Goal: Task Accomplishment & Management: Use online tool/utility

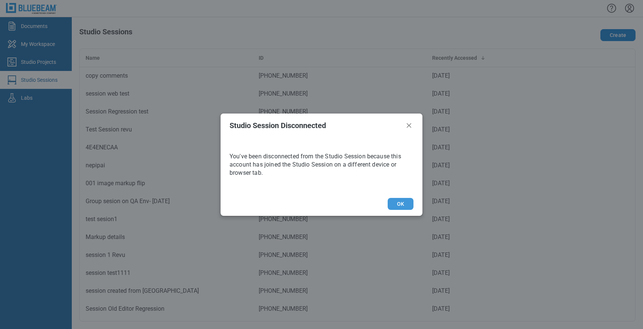
click at [397, 203] on button "OK" at bounding box center [401, 204] width 26 height 12
click at [400, 207] on button "OK" at bounding box center [401, 204] width 26 height 12
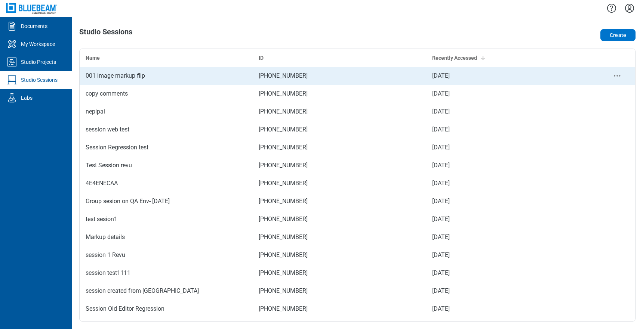
click at [147, 74] on div "001 image markup flip" at bounding box center [166, 75] width 161 height 9
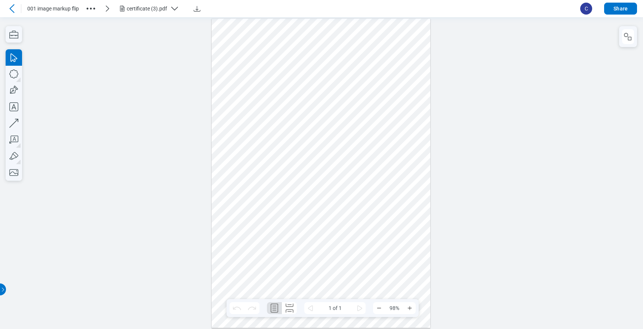
click at [342, 168] on div at bounding box center [321, 173] width 219 height 310
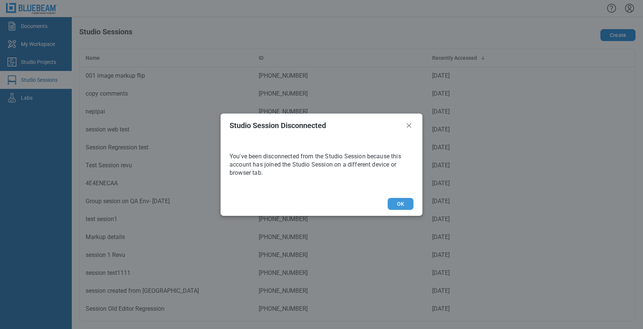
click at [406, 202] on button "OK" at bounding box center [401, 204] width 26 height 12
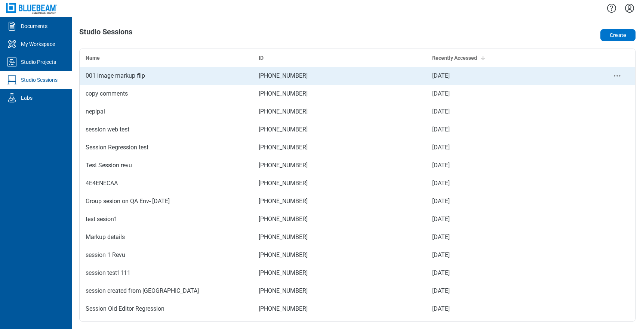
click at [144, 75] on div "001 image markup flip" at bounding box center [166, 75] width 161 height 9
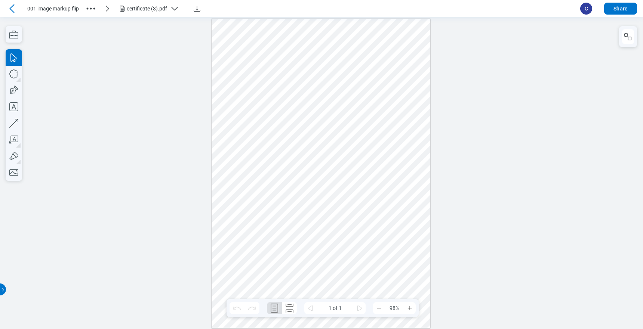
click at [332, 124] on div at bounding box center [321, 173] width 219 height 310
click at [335, 120] on div at bounding box center [321, 173] width 219 height 310
drag, startPoint x: 328, startPoint y: 120, endPoint x: 330, endPoint y: 187, distance: 66.9
click at [330, 187] on div at bounding box center [321, 173] width 219 height 310
drag, startPoint x: 321, startPoint y: 188, endPoint x: 350, endPoint y: 225, distance: 47.5
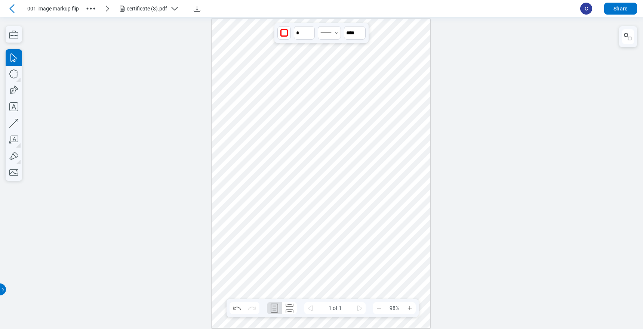
click at [350, 225] on div at bounding box center [321, 173] width 219 height 310
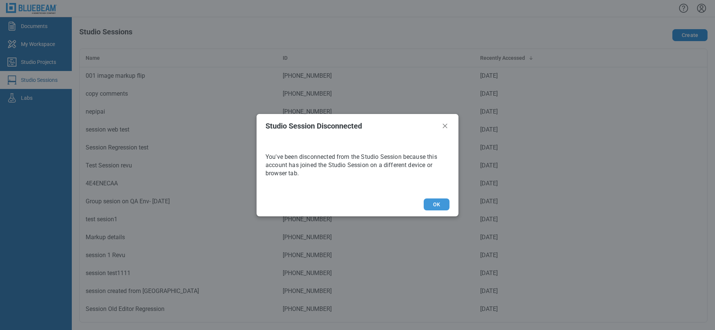
click at [438, 208] on button "OK" at bounding box center [437, 204] width 26 height 12
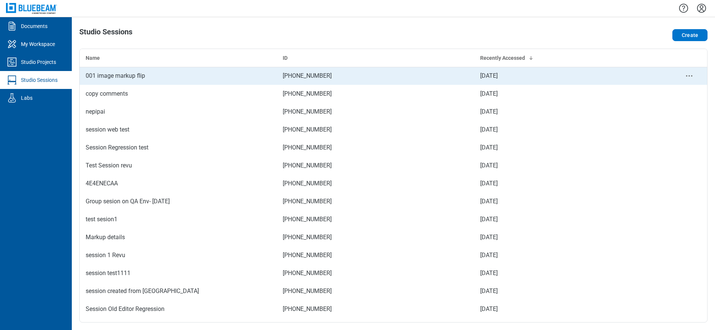
click at [157, 80] on td "001 image markup flip" at bounding box center [178, 76] width 197 height 18
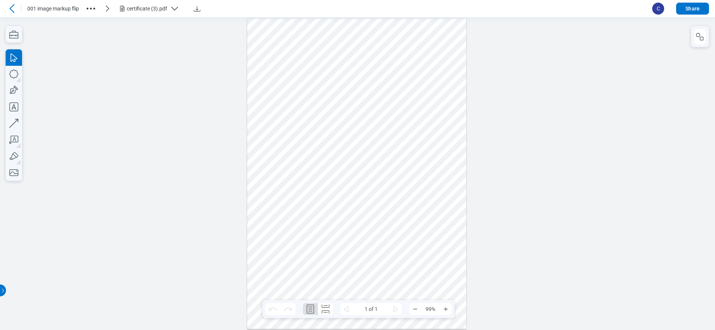
click at [430, 204] on div at bounding box center [356, 173] width 219 height 310
drag, startPoint x: 435, startPoint y: 203, endPoint x: 419, endPoint y: 174, distance: 33.7
click at [419, 174] on div at bounding box center [356, 173] width 219 height 310
click at [419, 171] on div at bounding box center [356, 173] width 219 height 310
drag, startPoint x: 419, startPoint y: 171, endPoint x: 401, endPoint y: 173, distance: 18.4
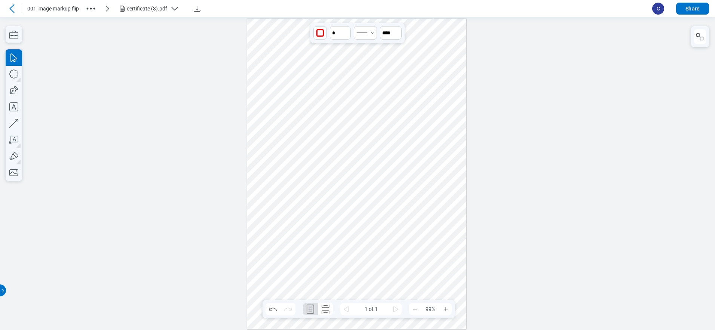
click at [401, 173] on div at bounding box center [356, 173] width 219 height 310
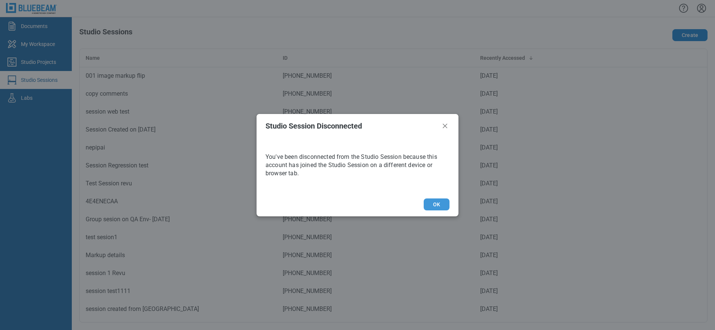
click at [434, 203] on button "OK" at bounding box center [437, 204] width 26 height 12
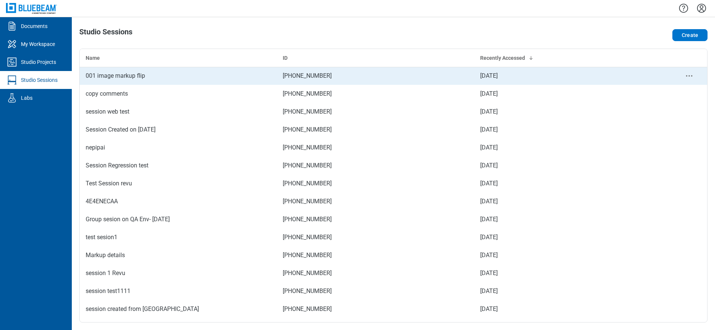
click at [165, 78] on div "001 image markup flip" at bounding box center [178, 75] width 185 height 9
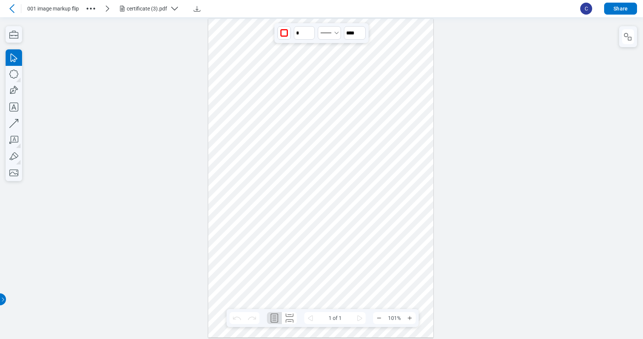
click at [354, 211] on div at bounding box center [320, 177] width 225 height 319
drag, startPoint x: 375, startPoint y: 182, endPoint x: 363, endPoint y: 199, distance: 21.0
click at [363, 199] on div at bounding box center [320, 177] width 225 height 319
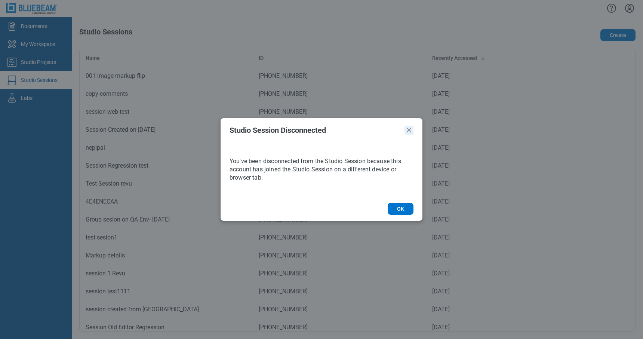
click at [410, 127] on icon "Close" at bounding box center [408, 130] width 9 height 9
